Goal: Information Seeking & Learning: Check status

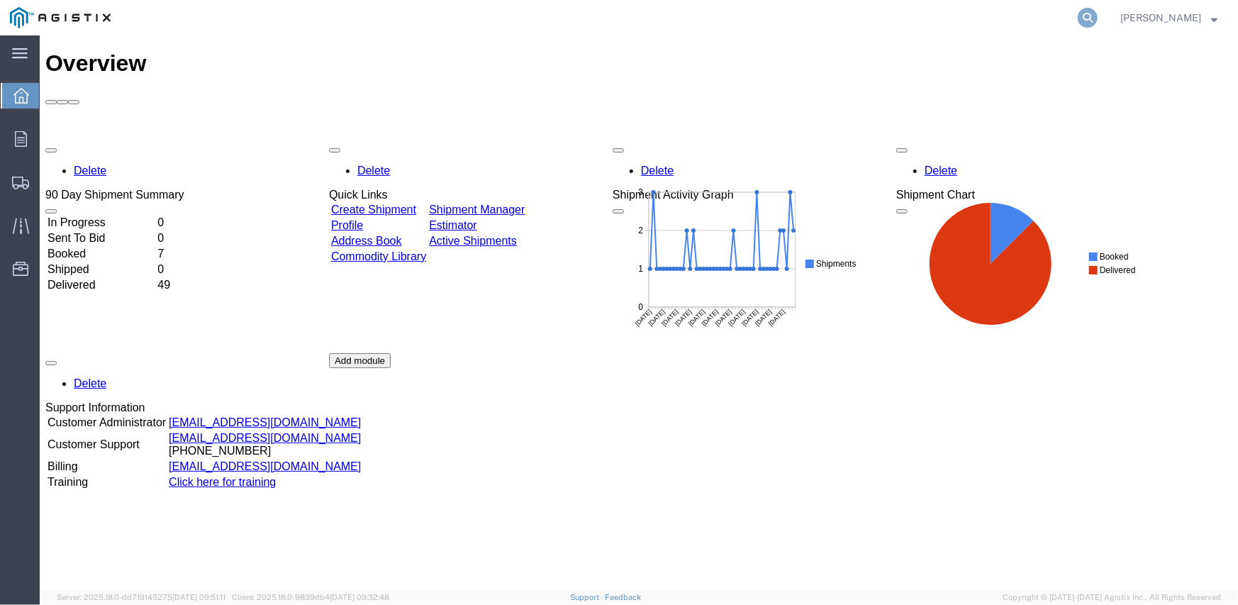
click at [1085, 22] on icon at bounding box center [1088, 18] width 20 height 20
paste input "56786392"
type input "56786392"
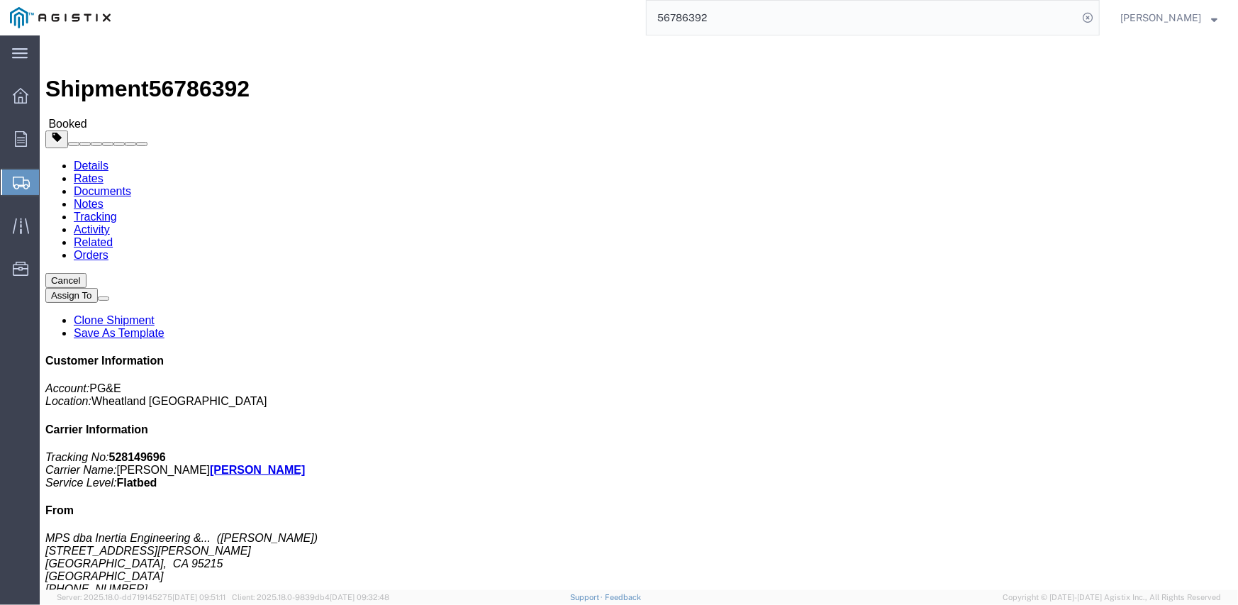
click link "Documents"
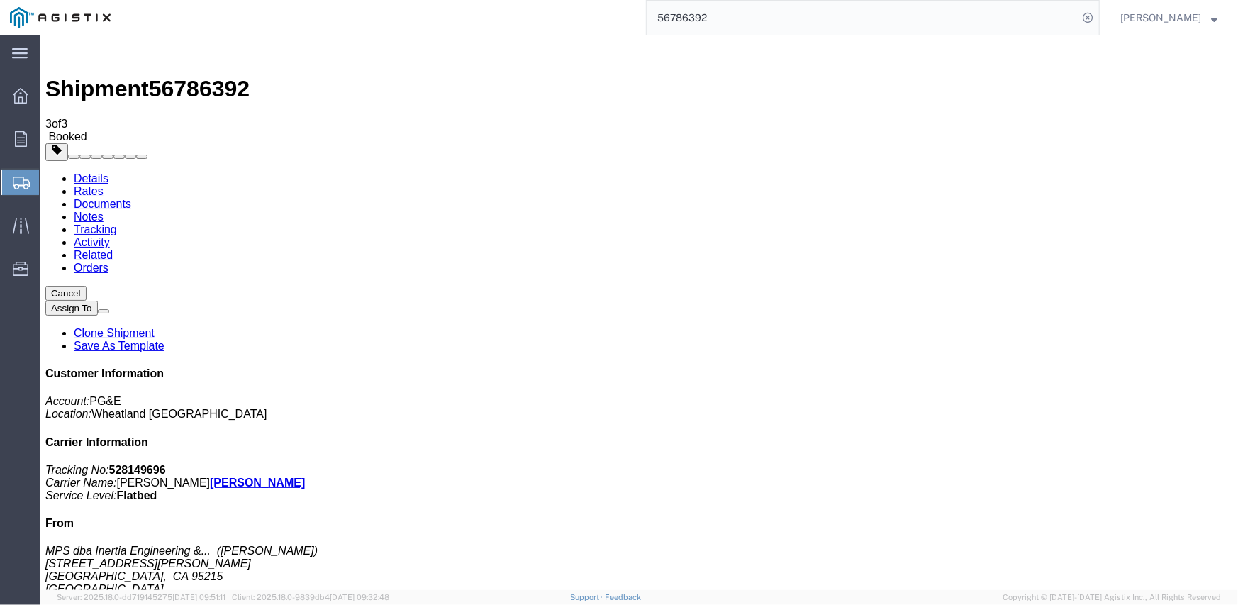
drag, startPoint x: 134, startPoint y: 194, endPoint x: 408, endPoint y: 243, distance: 278.0
